Goal: Information Seeking & Learning: Learn about a topic

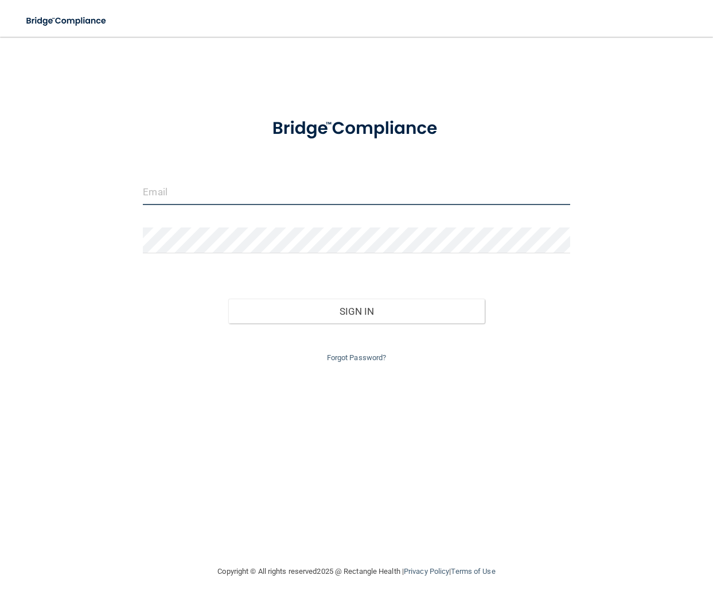
click at [228, 199] on input "email" at bounding box center [356, 192] width 427 height 26
paste input "[EMAIL_ADDRESS][DOMAIN_NAME]"
type input "[EMAIL_ADDRESS][DOMAIN_NAME]"
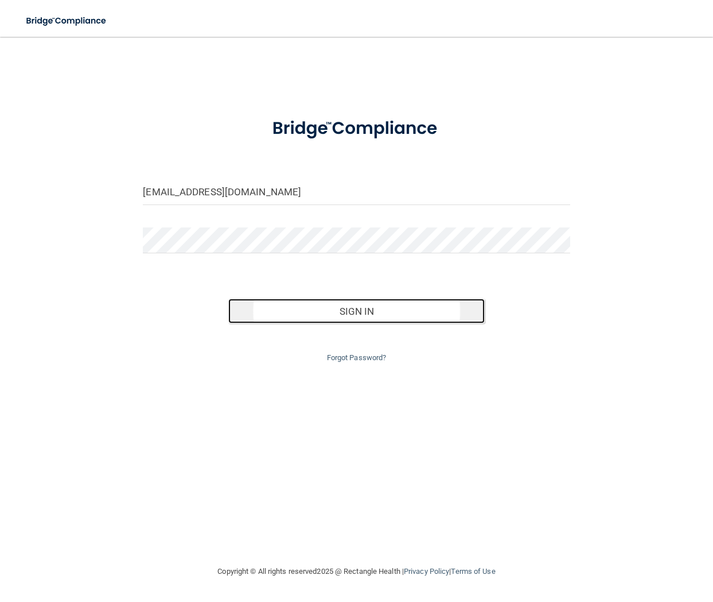
click at [267, 304] on button "Sign In" at bounding box center [356, 310] width 257 height 25
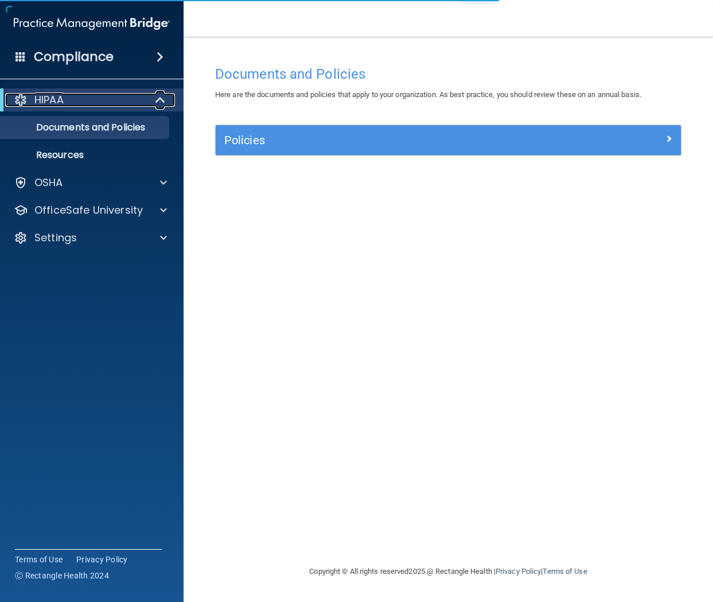
click at [72, 96] on div "HIPAA" at bounding box center [76, 100] width 142 height 14
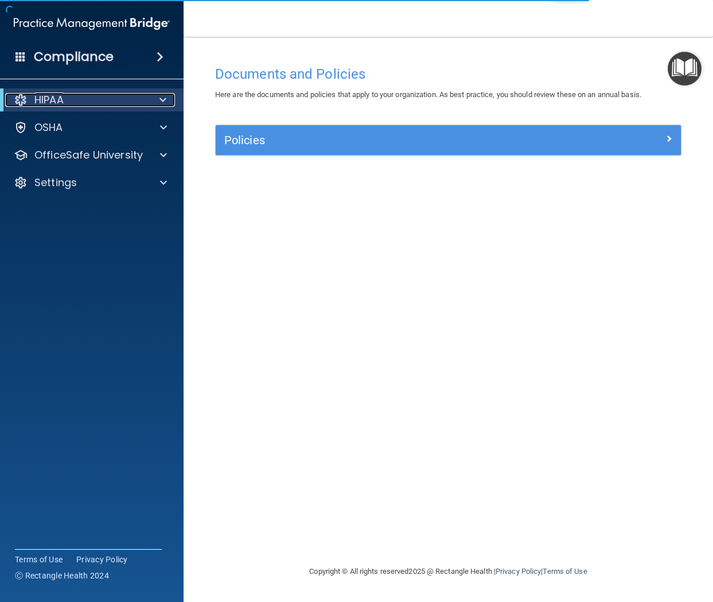
click at [75, 97] on div "HIPAA" at bounding box center [76, 100] width 142 height 14
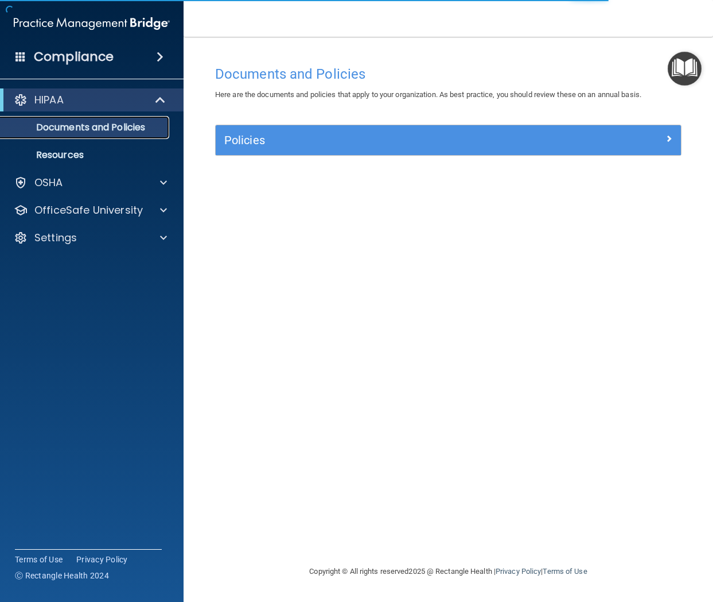
click at [90, 130] on p "Documents and Policies" at bounding box center [85, 127] width 157 height 11
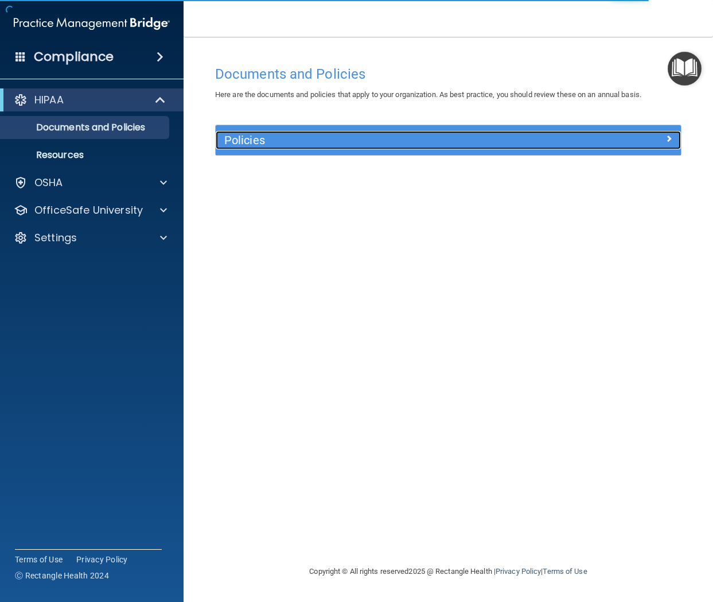
click at [293, 140] on h5 "Policies" at bounding box center [390, 140] width 332 height 13
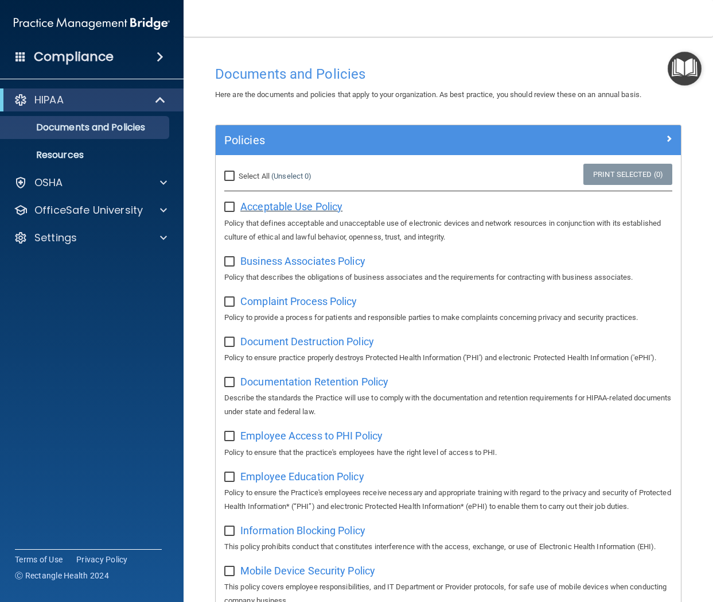
click at [318, 209] on span "Acceptable Use Policy" at bounding box center [292, 206] width 102 height 12
click at [232, 175] on input "Select All (Unselect 0) Unselect All" at bounding box center [230, 176] width 13 height 9
checkbox input "true"
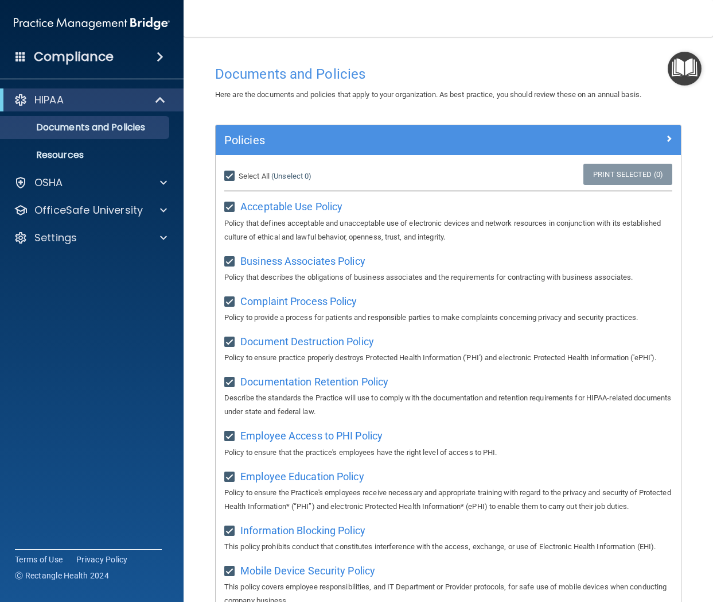
checkbox input "true"
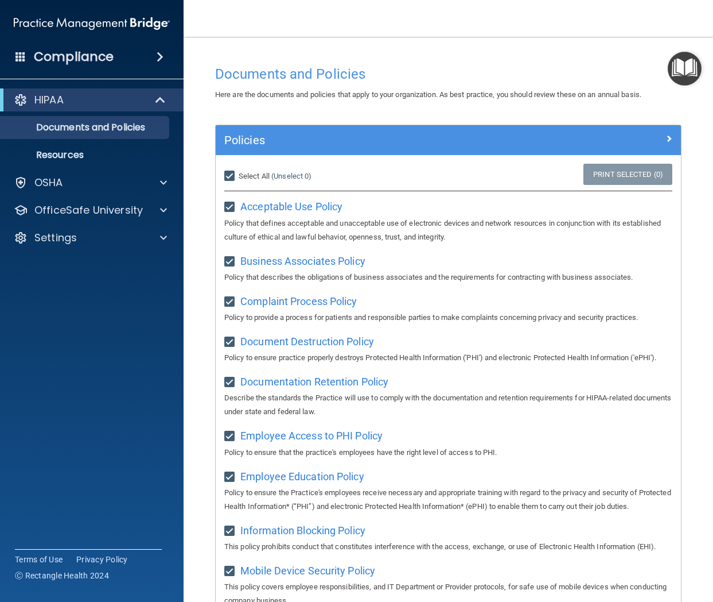
checkbox input "true"
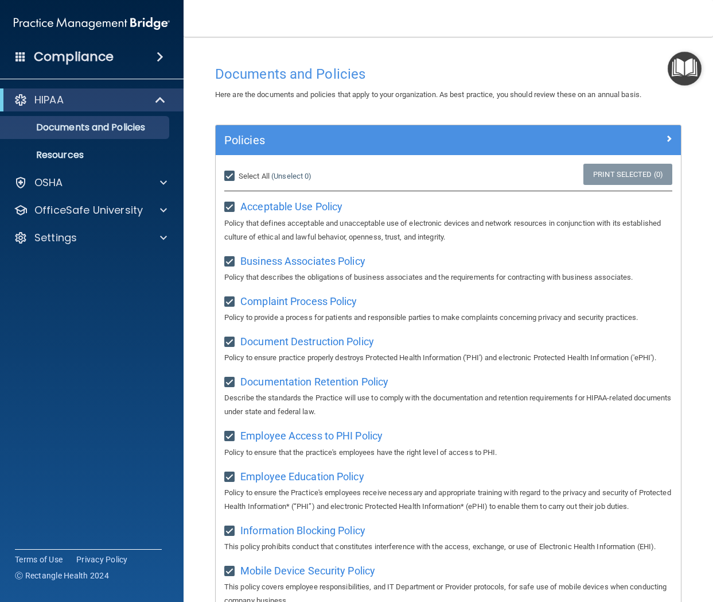
checkbox input "true"
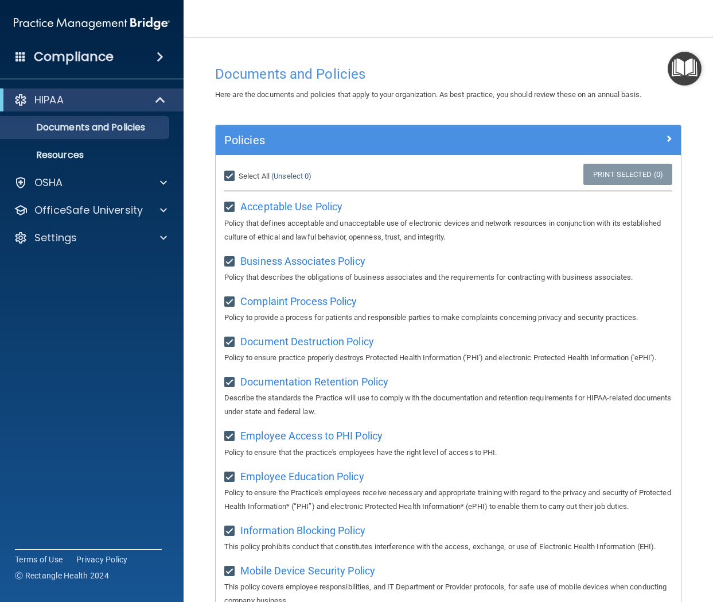
checkbox input "true"
click at [96, 155] on p "Resources" at bounding box center [85, 154] width 157 height 11
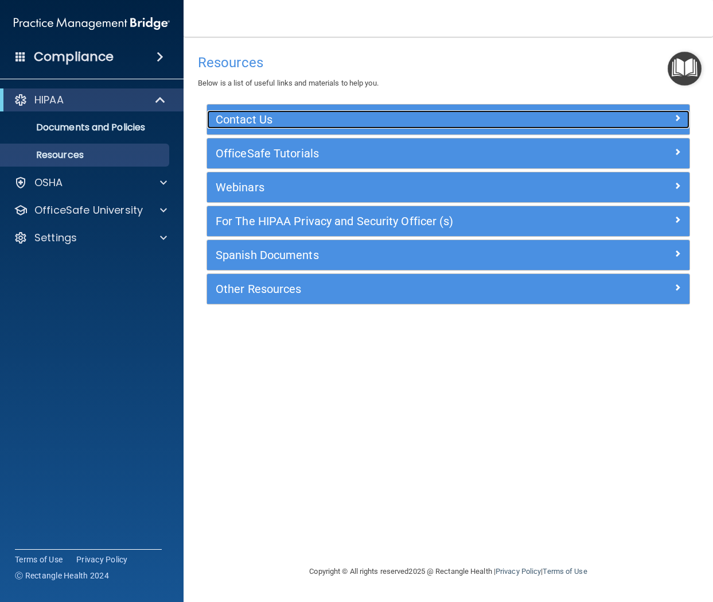
click at [355, 123] on h5 "Contact Us" at bounding box center [388, 119] width 345 height 13
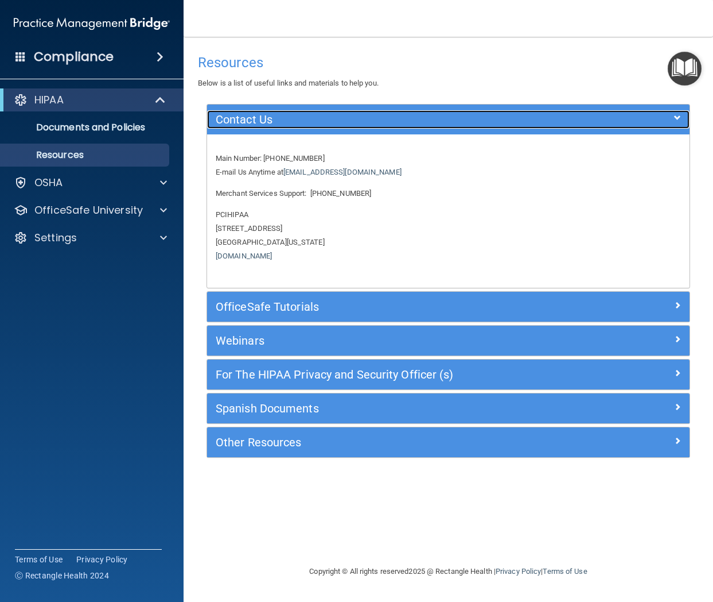
click at [355, 123] on h5 "Contact Us" at bounding box center [388, 119] width 345 height 13
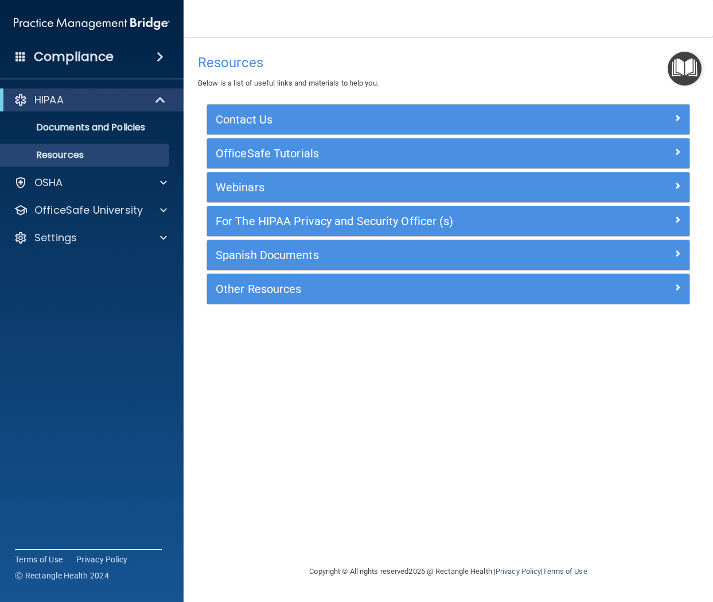
click at [102, 195] on div "HIPAA Documents and Policies Report an Incident Business Associates Emergency P…" at bounding box center [92, 171] width 184 height 174
click at [102, 191] on div "OSHA" at bounding box center [92, 182] width 184 height 23
click at [102, 190] on div "OSHA" at bounding box center [92, 182] width 184 height 23
click at [165, 185] on span at bounding box center [163, 183] width 7 height 14
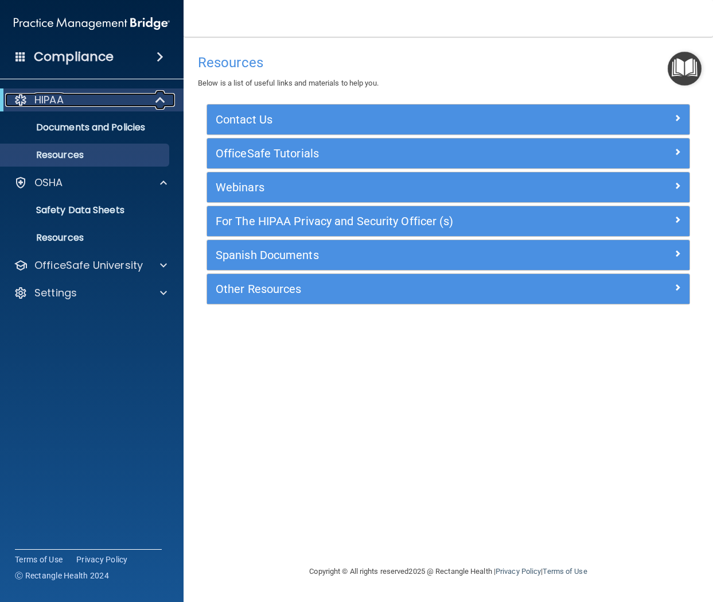
click at [68, 94] on div "HIPAA" at bounding box center [76, 100] width 142 height 14
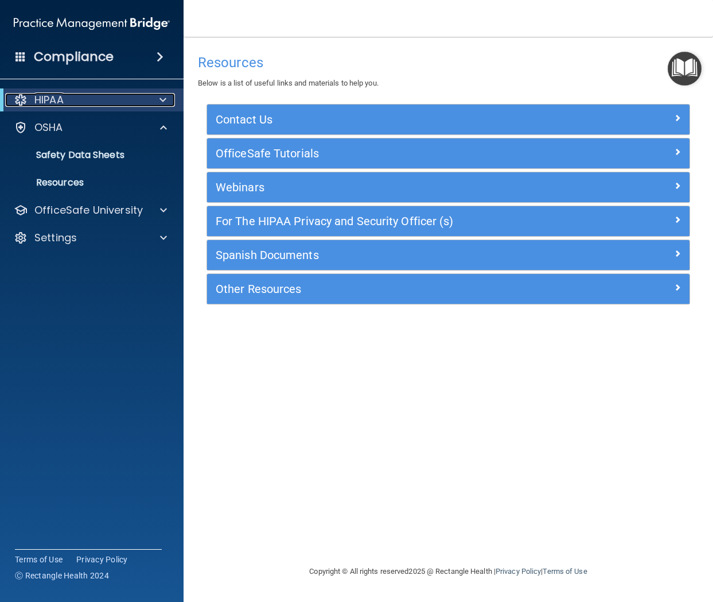
click at [69, 104] on div "HIPAA" at bounding box center [76, 100] width 142 height 14
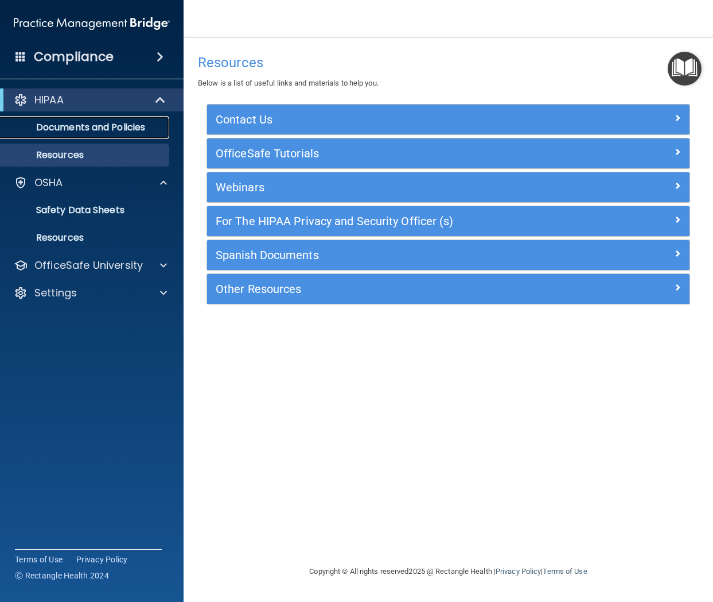
click at [70, 132] on p "Documents and Policies" at bounding box center [85, 127] width 157 height 11
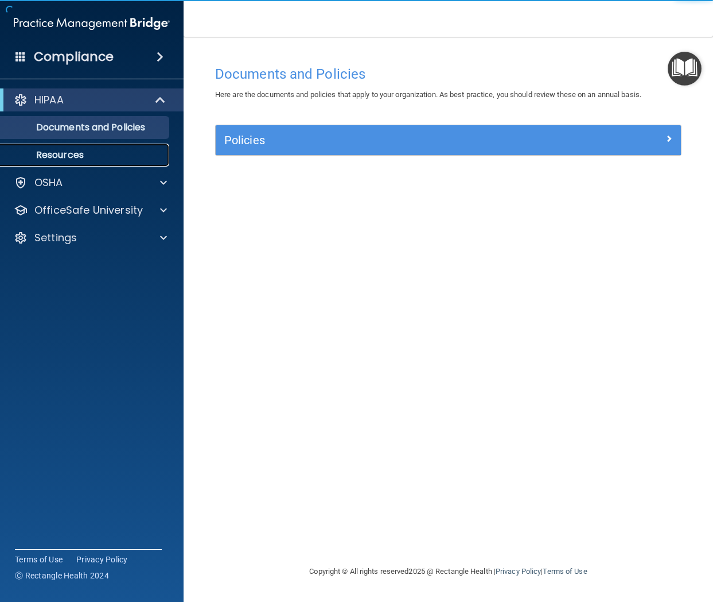
click at [83, 151] on p "Resources" at bounding box center [85, 154] width 157 height 11
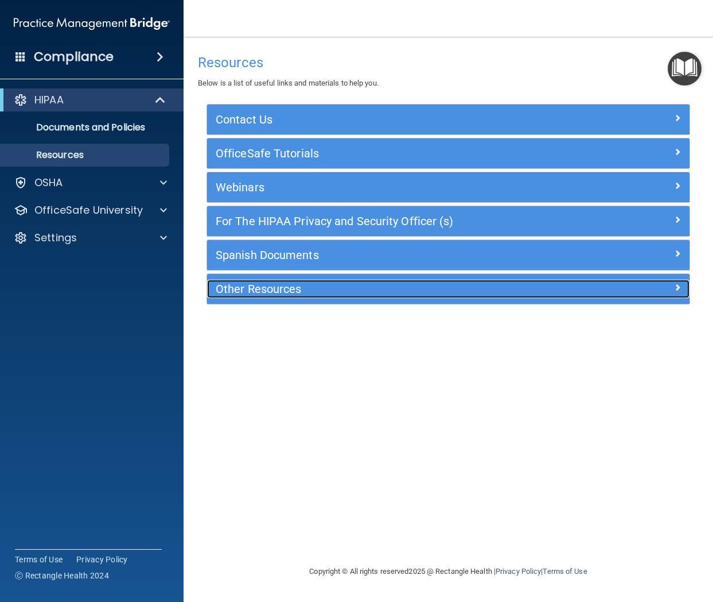
click at [285, 293] on h5 "Other Resources" at bounding box center [388, 288] width 345 height 13
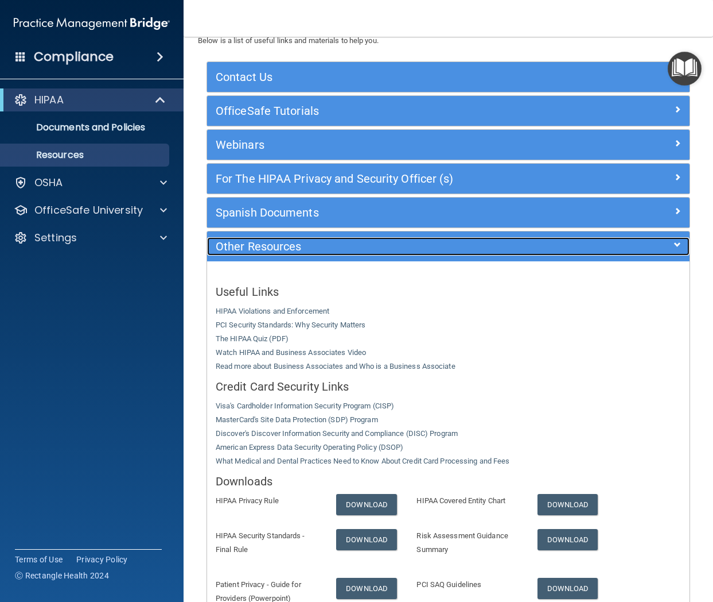
scroll to position [44, 0]
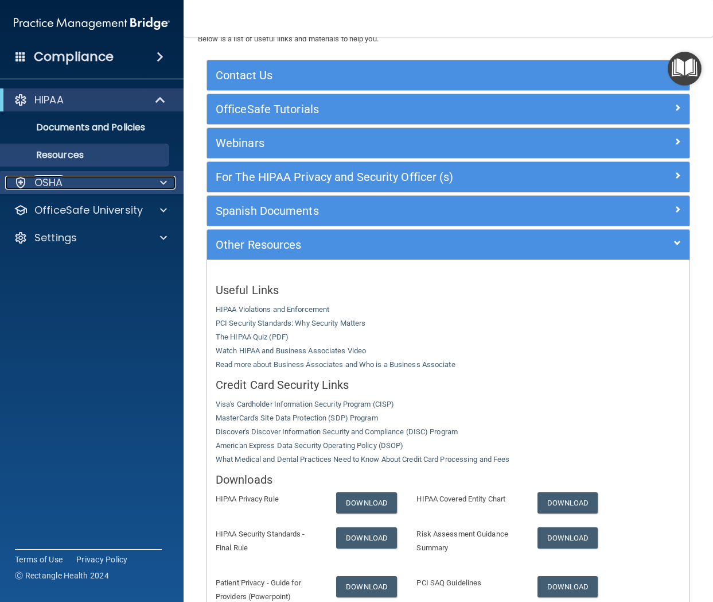
click at [104, 187] on div "OSHA" at bounding box center [76, 183] width 142 height 14
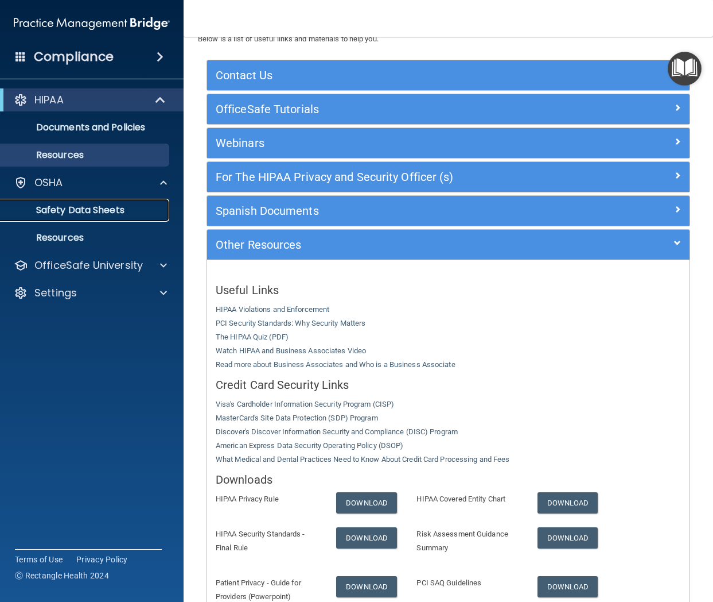
click at [119, 208] on p "Safety Data Sheets" at bounding box center [85, 209] width 157 height 11
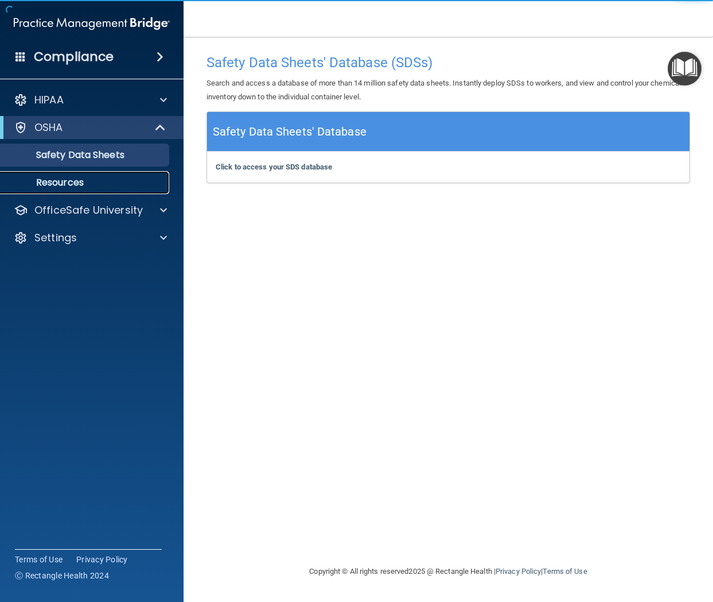
click at [53, 181] on p "Resources" at bounding box center [85, 182] width 157 height 11
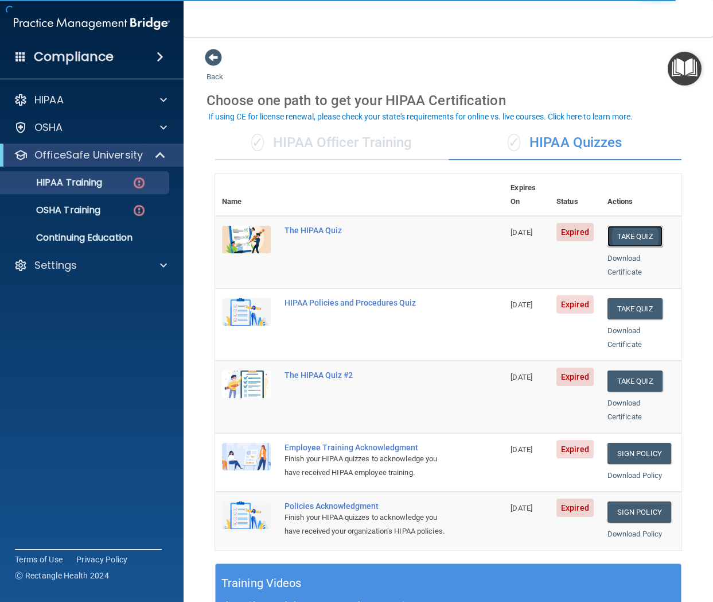
click at [631, 226] on button "Take Quiz" at bounding box center [635, 236] width 55 height 21
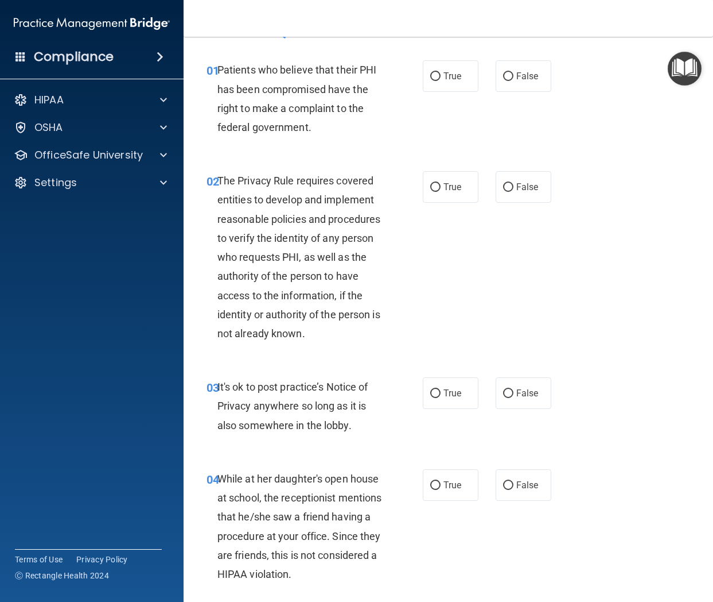
scroll to position [34, 0]
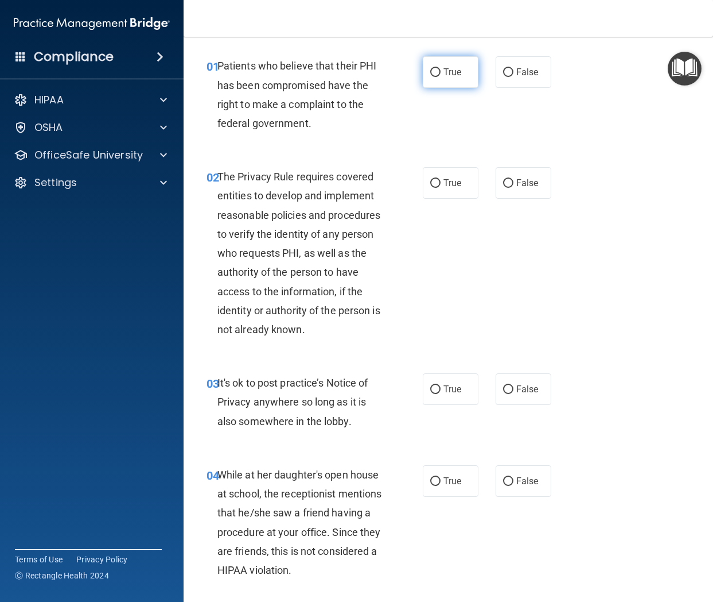
click at [453, 80] on label "True" at bounding box center [451, 72] width 56 height 32
click at [441, 77] on input "True" at bounding box center [436, 72] width 10 height 9
radio input "true"
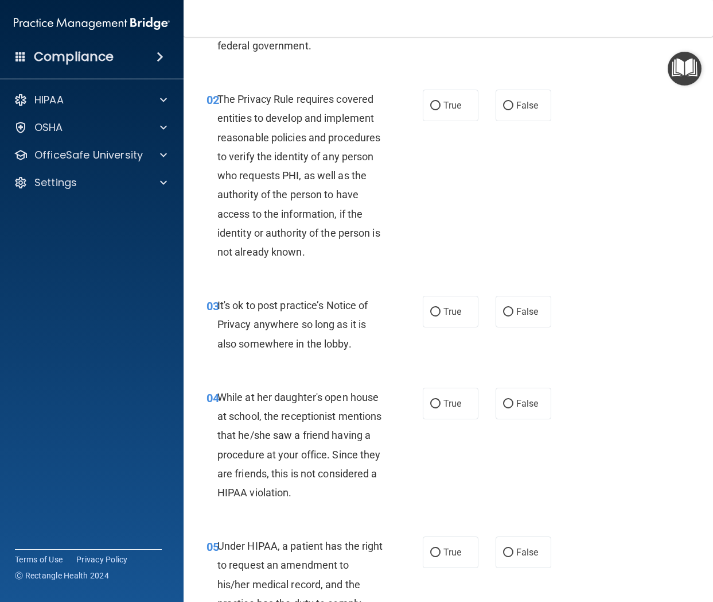
scroll to position [113, 0]
click at [453, 119] on label "True" at bounding box center [451, 105] width 56 height 32
click at [441, 110] on input "True" at bounding box center [436, 105] width 10 height 9
radio input "true"
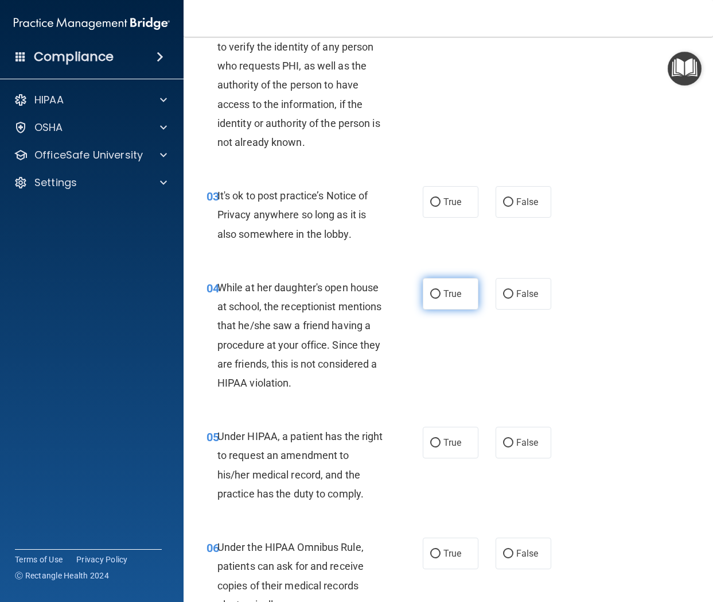
scroll to position [223, 0]
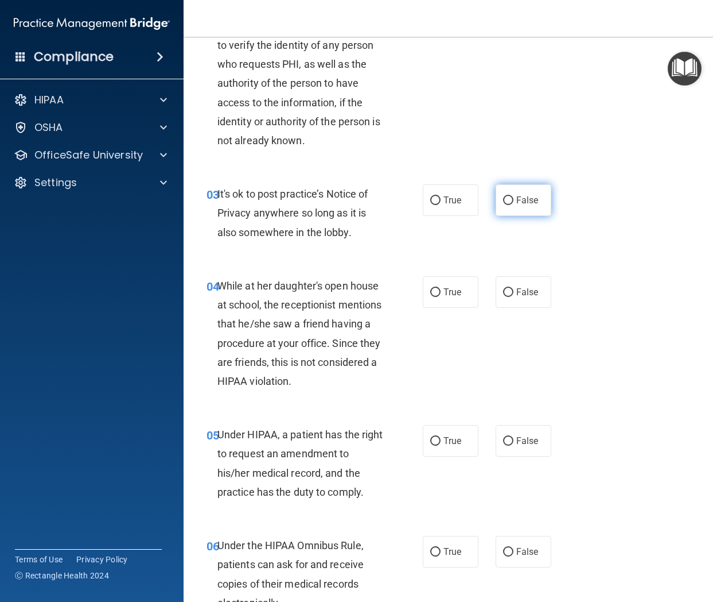
click at [535, 209] on label "False" at bounding box center [524, 200] width 56 height 32
click at [514, 205] on input "False" at bounding box center [508, 200] width 10 height 9
radio input "true"
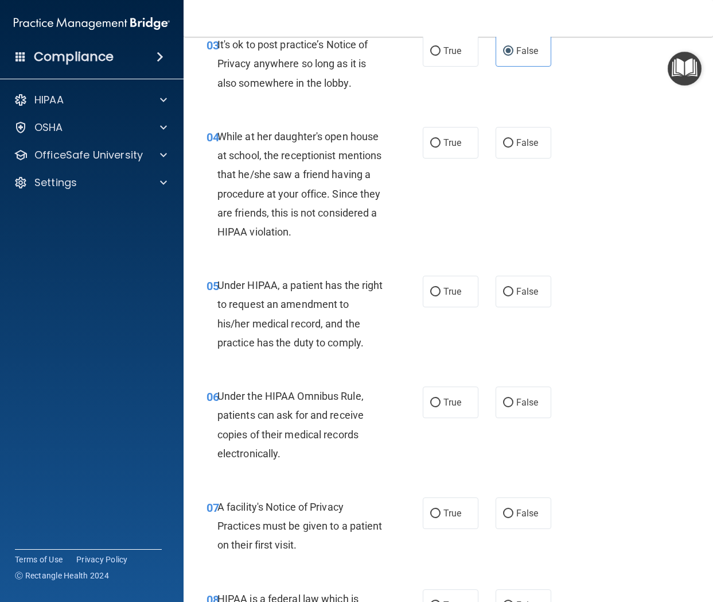
scroll to position [372, 0]
click at [507, 153] on label "False" at bounding box center [524, 143] width 56 height 32
click at [507, 148] on input "False" at bounding box center [508, 143] width 10 height 9
radio input "true"
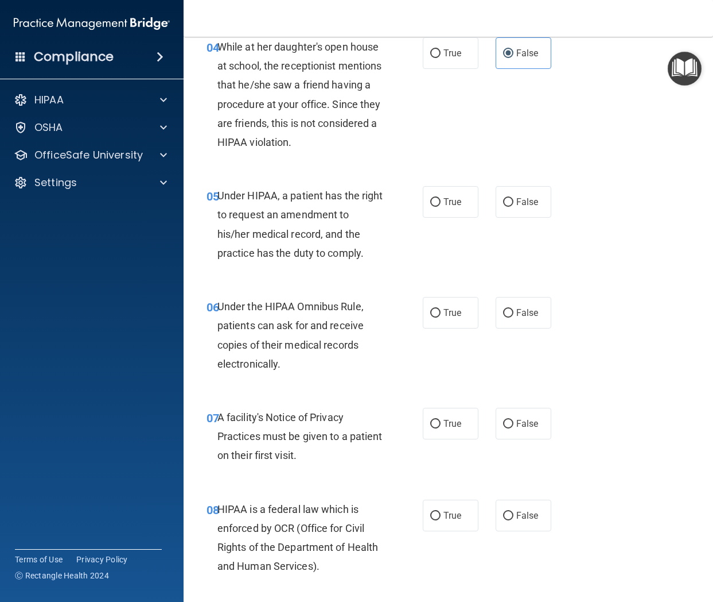
scroll to position [455, 0]
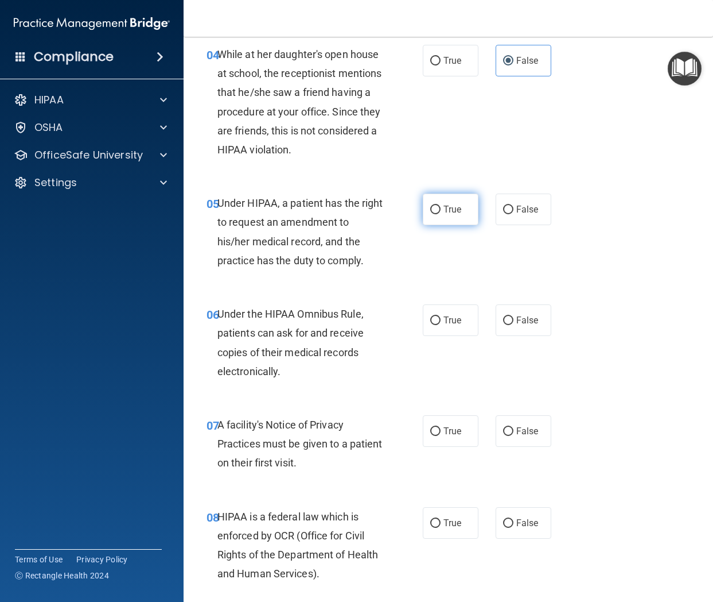
click at [437, 218] on label "True" at bounding box center [451, 209] width 56 height 32
click at [437, 214] on input "True" at bounding box center [436, 209] width 10 height 9
radio input "true"
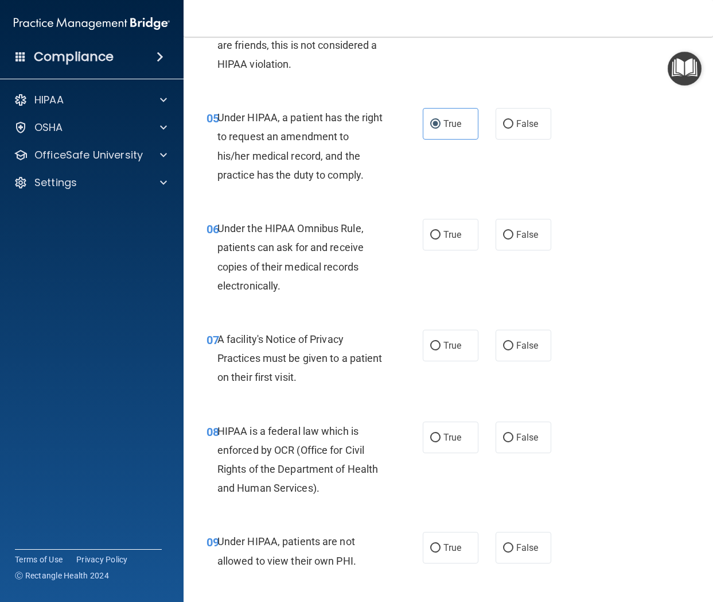
scroll to position [547, 0]
